Goal: Information Seeking & Learning: Learn about a topic

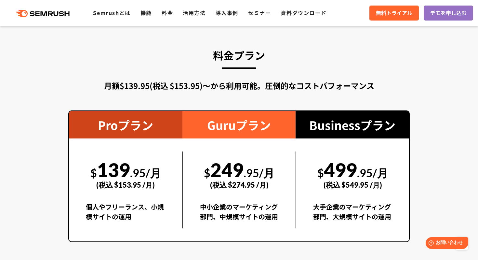
scroll to position [1163, 0]
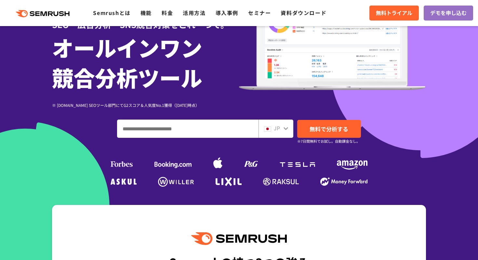
scroll to position [70, 0]
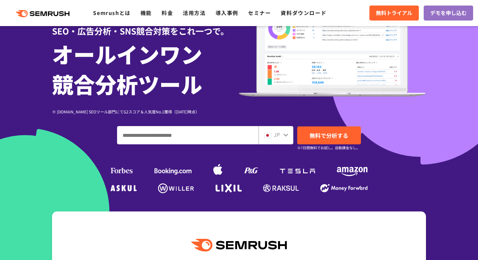
click at [173, 134] on input "ドメイン、キーワードまたはURLを入力してください" at bounding box center [187, 135] width 141 height 18
type input "*"
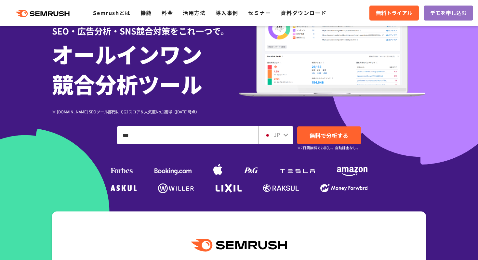
type input "***"
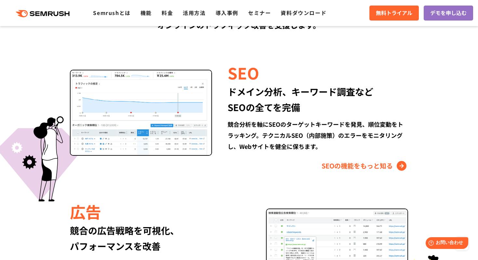
scroll to position [611, 0]
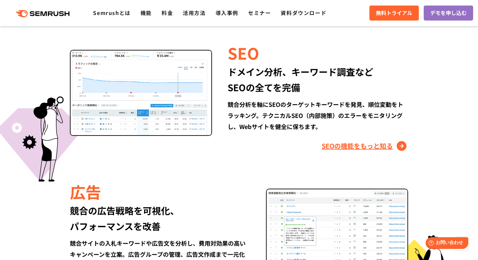
click at [372, 145] on link "SEOの機能をもっと知る" at bounding box center [365, 146] width 87 height 10
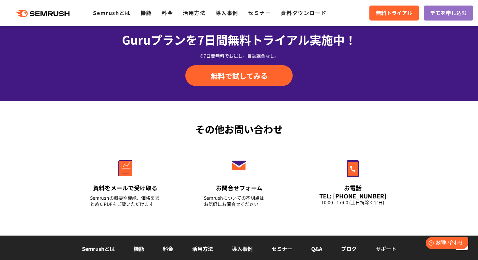
scroll to position [2119, 0]
